Goal: Task Accomplishment & Management: Manage account settings

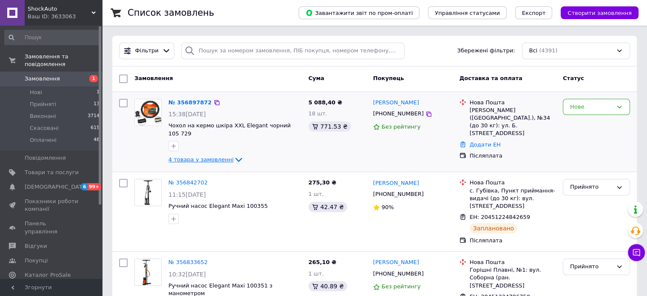
click at [233, 154] on icon at bounding box center [238, 159] width 10 height 10
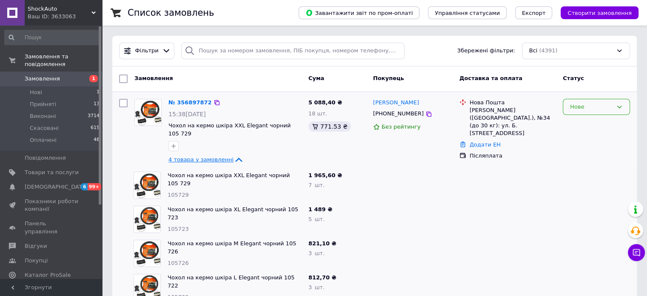
click at [595, 106] on div "Нове" at bounding box center [591, 106] width 43 height 9
click at [594, 125] on li "Прийнято" at bounding box center [596, 125] width 66 height 16
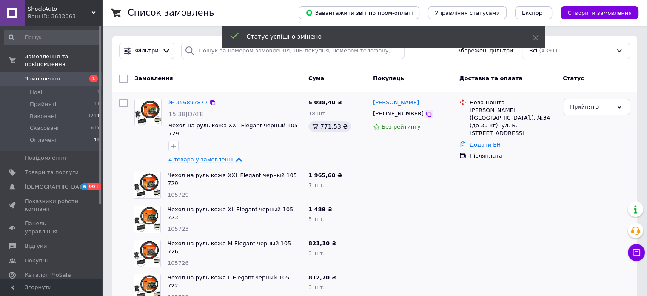
click at [425, 114] on icon at bounding box center [428, 114] width 7 height 7
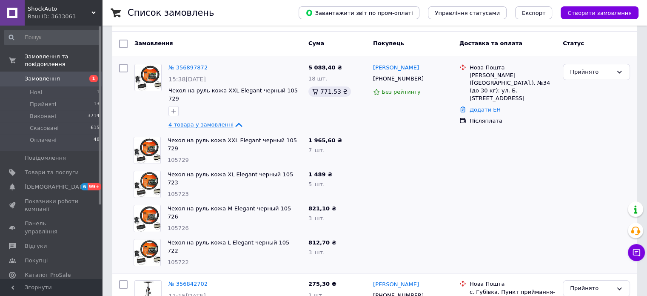
scroll to position [44, 0]
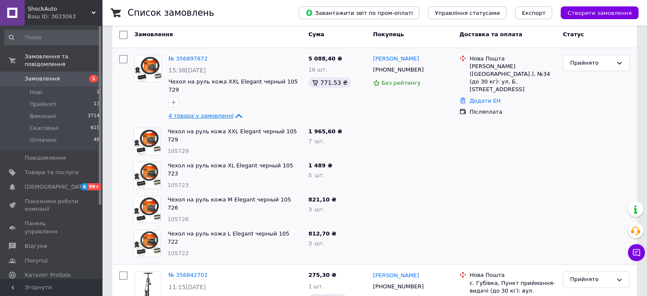
click at [233, 111] on icon at bounding box center [238, 116] width 10 height 10
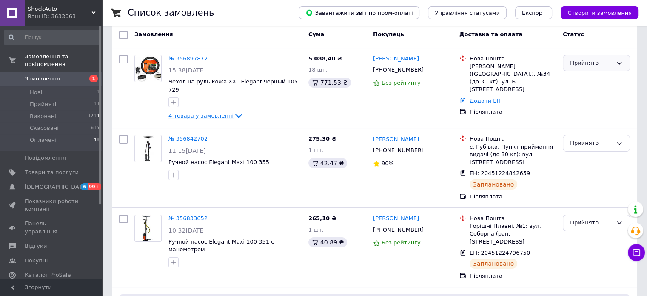
click at [581, 65] on div "Прийнято" at bounding box center [591, 63] width 43 height 9
click at [581, 97] on li "Скасовано" at bounding box center [596, 96] width 66 height 16
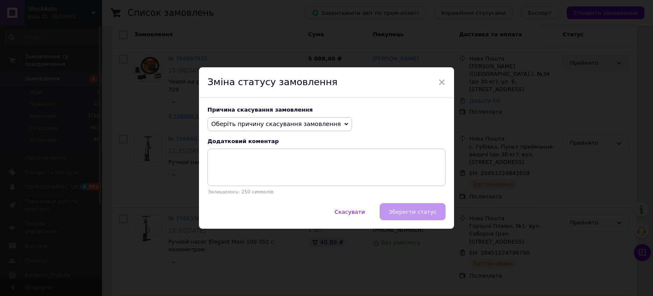
click at [324, 124] on span "Оберіть причину скасування замовлення" at bounding box center [280, 124] width 145 height 14
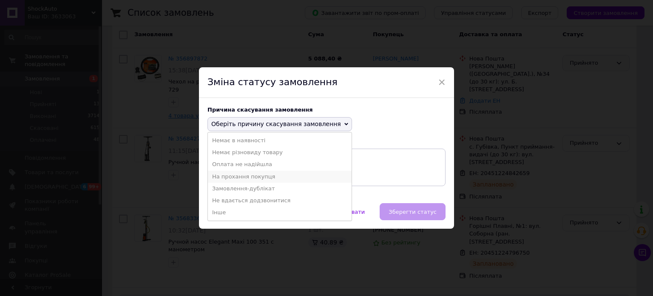
click at [243, 175] on li "На прохання покупця" at bounding box center [280, 177] width 144 height 12
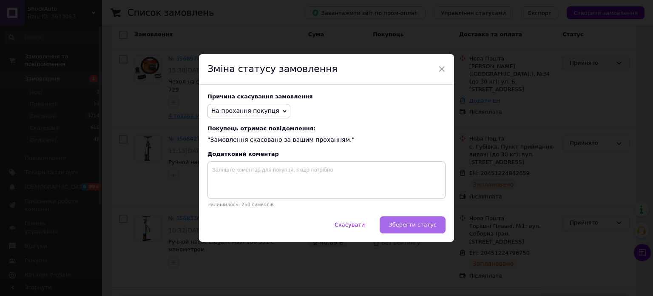
click at [414, 222] on span "Зберегти статус" at bounding box center [413, 224] width 48 height 6
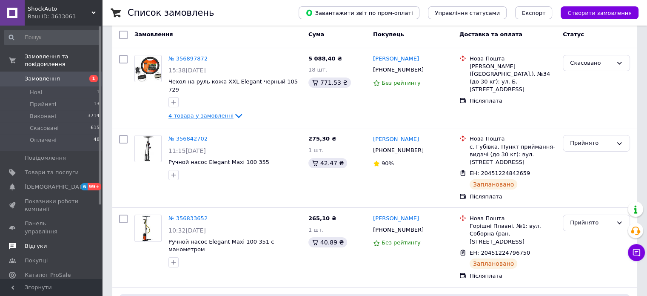
click at [38, 242] on span "Відгуки" at bounding box center [36, 246] width 22 height 8
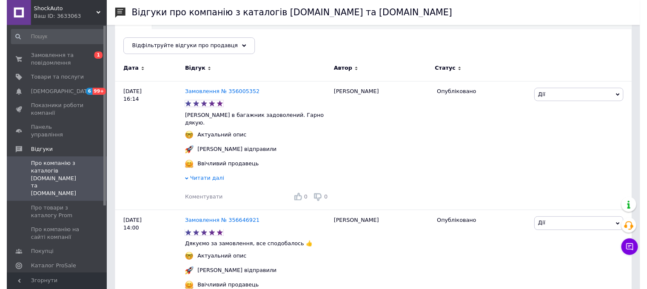
scroll to position [104, 0]
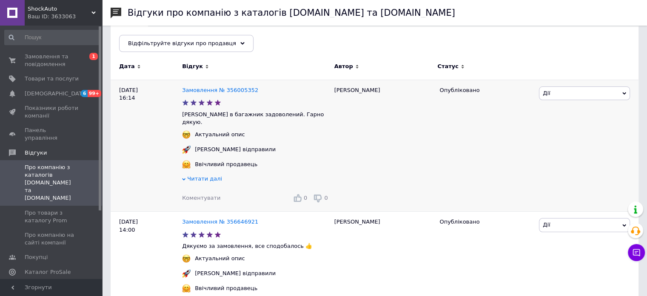
click at [201, 194] on span "Коментувати" at bounding box center [201, 197] width 38 height 6
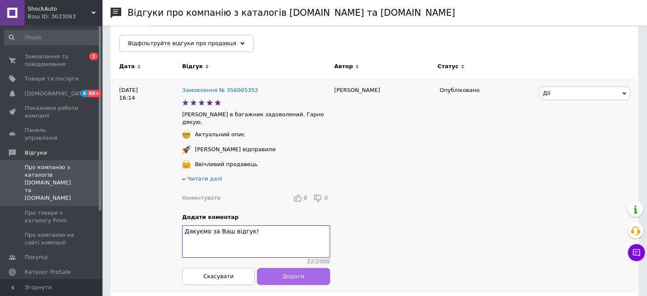
type textarea "Дякуємо за Ваш відгук!"
click at [297, 278] on button "Додати" at bounding box center [293, 275] width 73 height 17
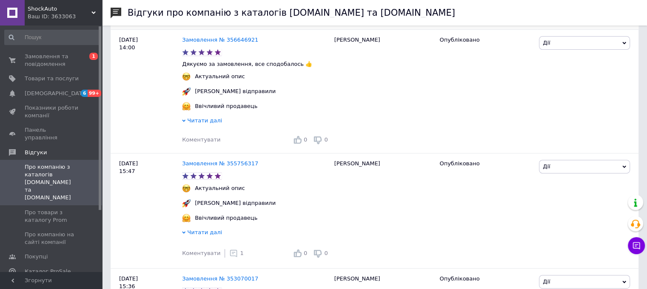
scroll to position [359, 0]
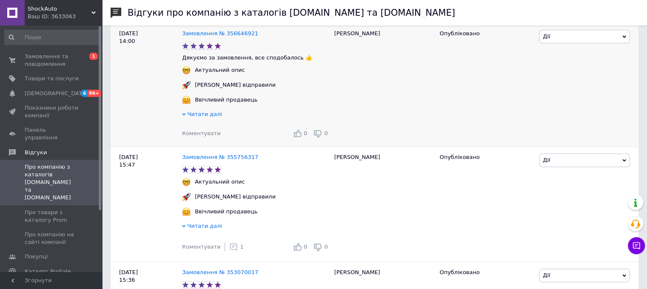
click at [204, 130] on span "Коментувати" at bounding box center [201, 133] width 38 height 6
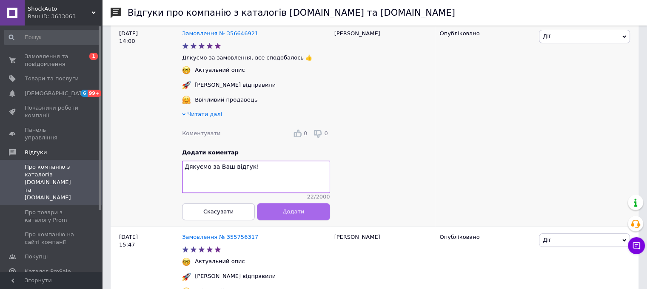
type textarea "Дякуємо за Ваш відгук!"
click at [310, 208] on button "Додати" at bounding box center [293, 211] width 73 height 17
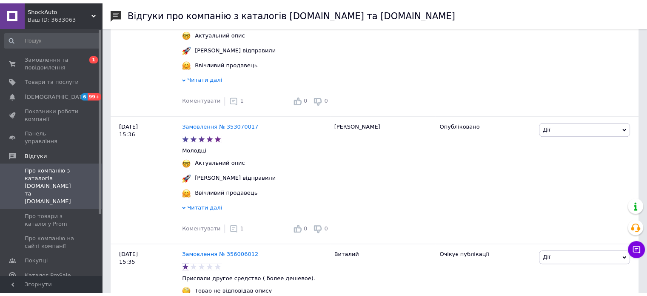
scroll to position [0, 0]
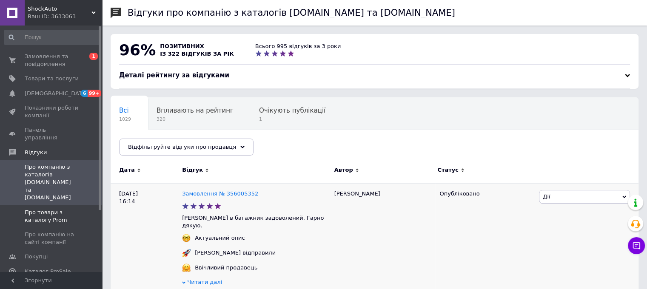
click at [58, 209] on span "Про товари з каталогу Prom" at bounding box center [52, 216] width 54 height 15
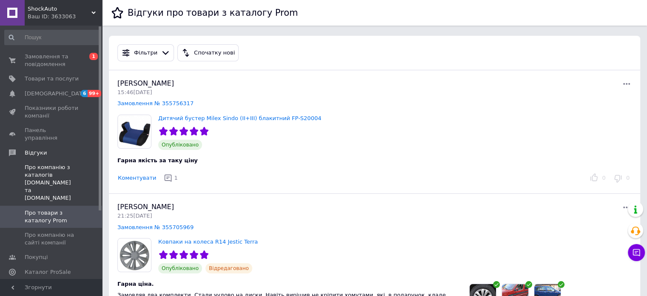
click at [41, 166] on span "Про компанію з каталогів [DOMAIN_NAME] та [DOMAIN_NAME]" at bounding box center [52, 182] width 54 height 39
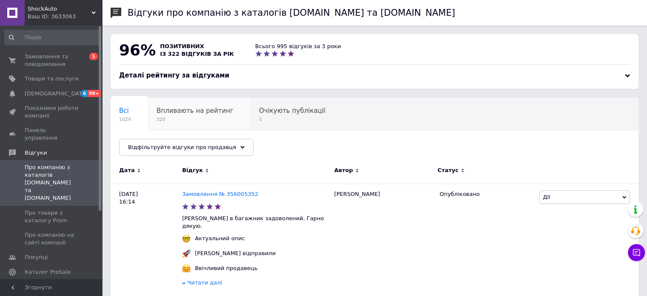
click at [196, 110] on span "Впливають на рейтинг" at bounding box center [194, 111] width 77 height 8
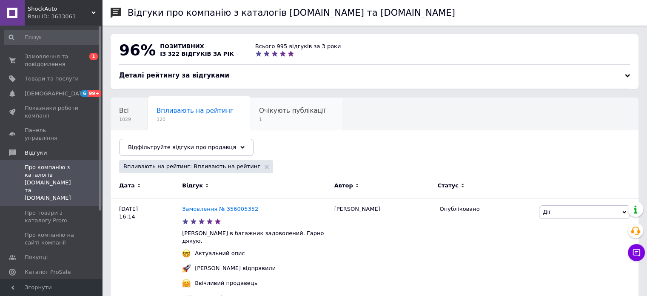
click at [287, 118] on span "1" at bounding box center [292, 119] width 66 height 6
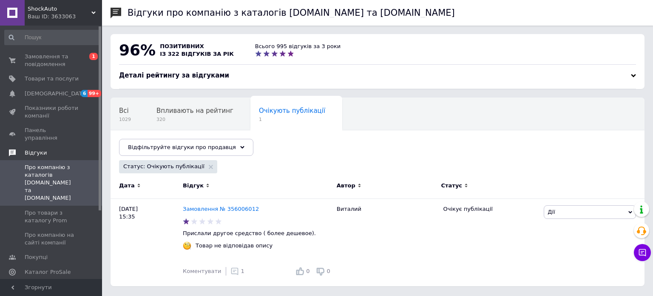
click at [33, 149] on span "Відгуки" at bounding box center [36, 153] width 22 height 8
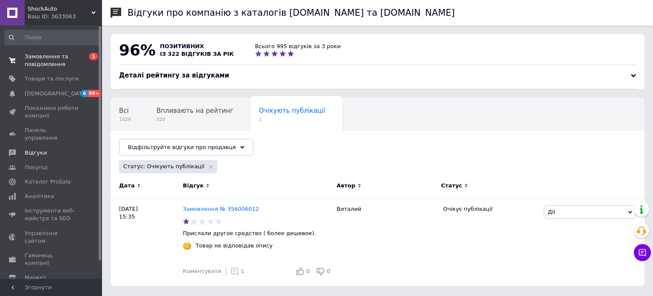
click at [38, 60] on span "Замовлення та повідомлення" at bounding box center [52, 60] width 54 height 15
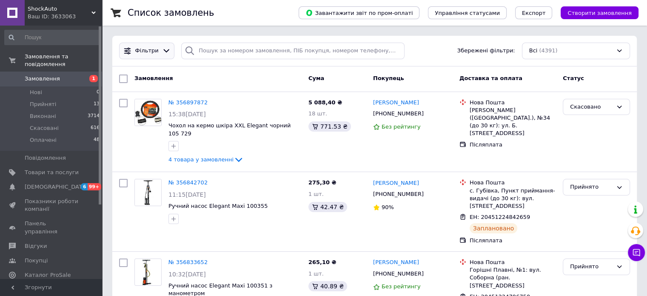
click at [162, 54] on icon at bounding box center [166, 50] width 9 height 9
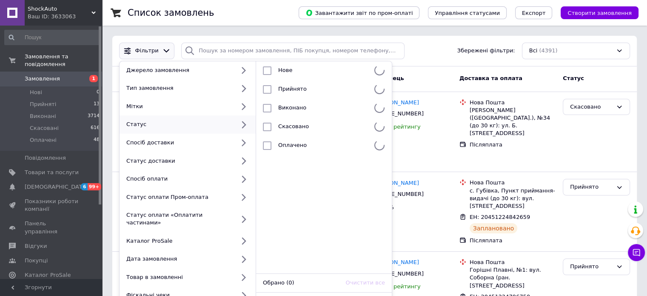
click at [194, 124] on div "Статус" at bounding box center [179, 124] width 112 height 8
click at [295, 88] on span "Прийнято" at bounding box center [292, 88] width 28 height 6
checkbox input "true"
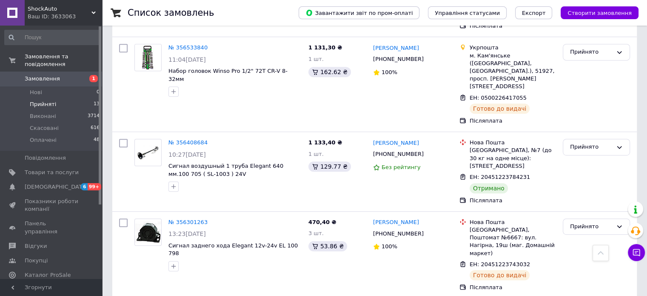
scroll to position [441, 0]
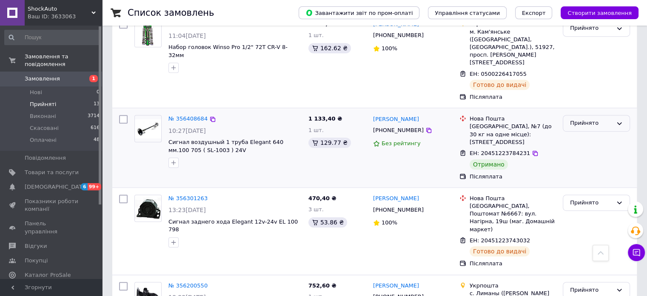
click at [595, 119] on div "Прийнято" at bounding box center [591, 123] width 43 height 9
click at [595, 133] on li "Виконано" at bounding box center [596, 141] width 66 height 16
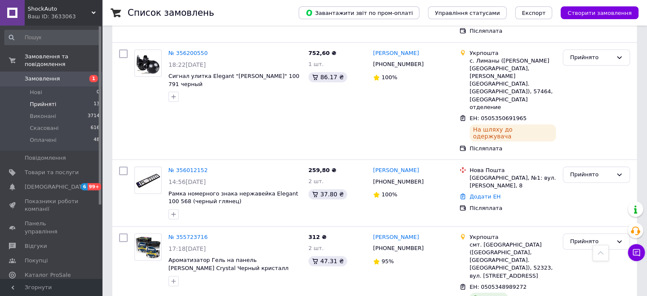
scroll to position [698, 0]
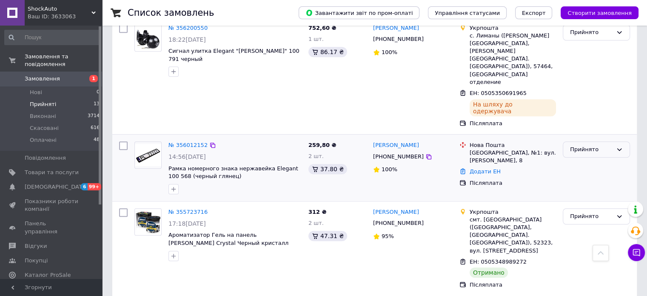
click at [574, 145] on div "Прийнято" at bounding box center [591, 149] width 43 height 9
click at [575, 159] on li "Виконано" at bounding box center [596, 167] width 66 height 16
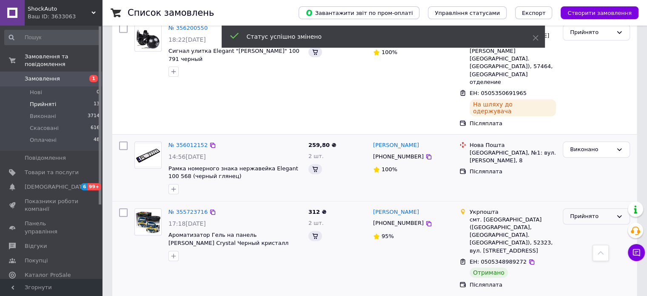
click at [590, 212] on div "Прийнято" at bounding box center [591, 216] width 43 height 9
click at [588, 226] on li "Виконано" at bounding box center [596, 234] width 66 height 16
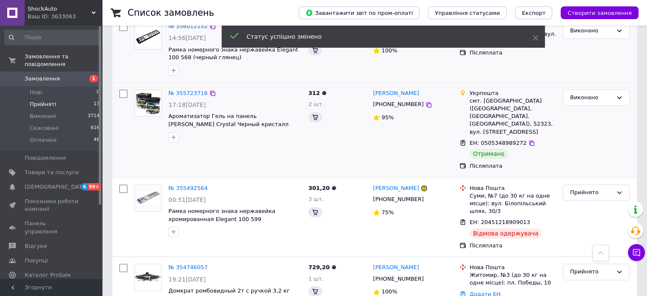
scroll to position [840, 0]
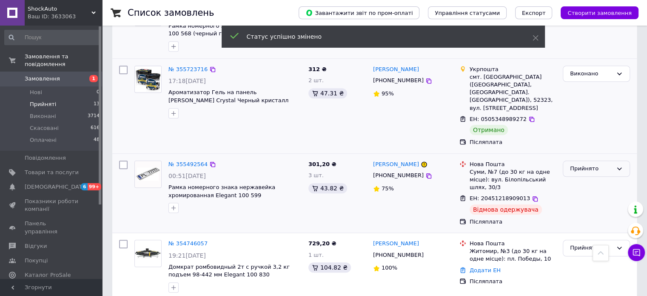
click at [589, 164] on div "Прийнято" at bounding box center [591, 168] width 43 height 9
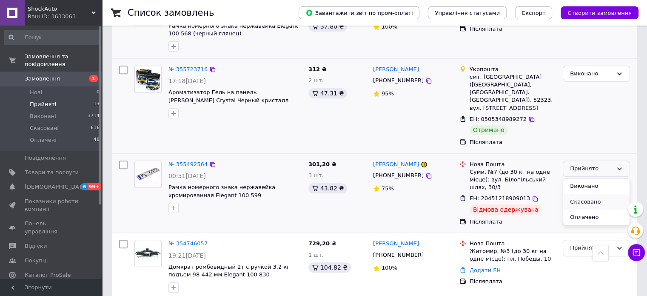
click at [579, 194] on li "Скасовано" at bounding box center [596, 202] width 66 height 16
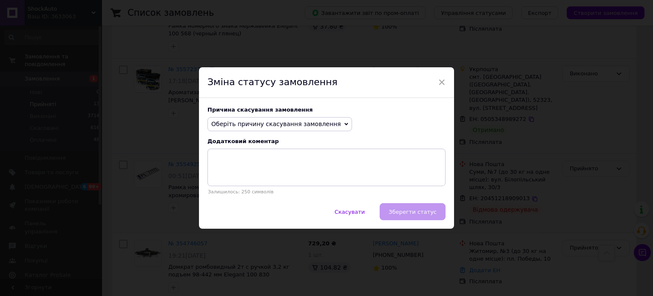
click at [304, 125] on span "Оберіть причину скасування замовлення" at bounding box center [276, 123] width 130 height 7
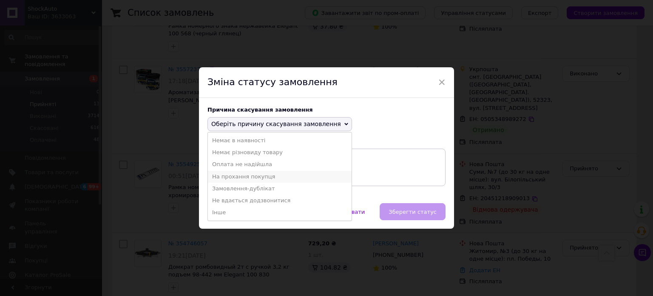
click at [256, 176] on li "На прохання покупця" at bounding box center [280, 177] width 144 height 12
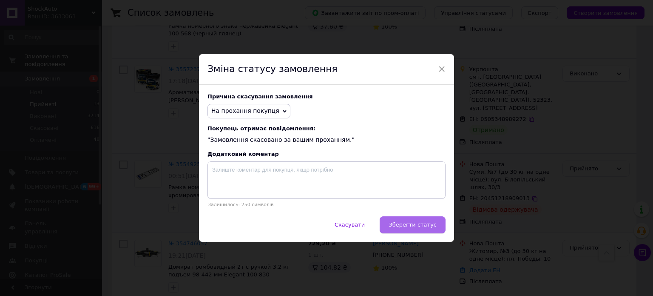
click at [417, 224] on span "Зберегти статус" at bounding box center [413, 224] width 48 height 6
